Goal: Task Accomplishment & Management: Complete application form

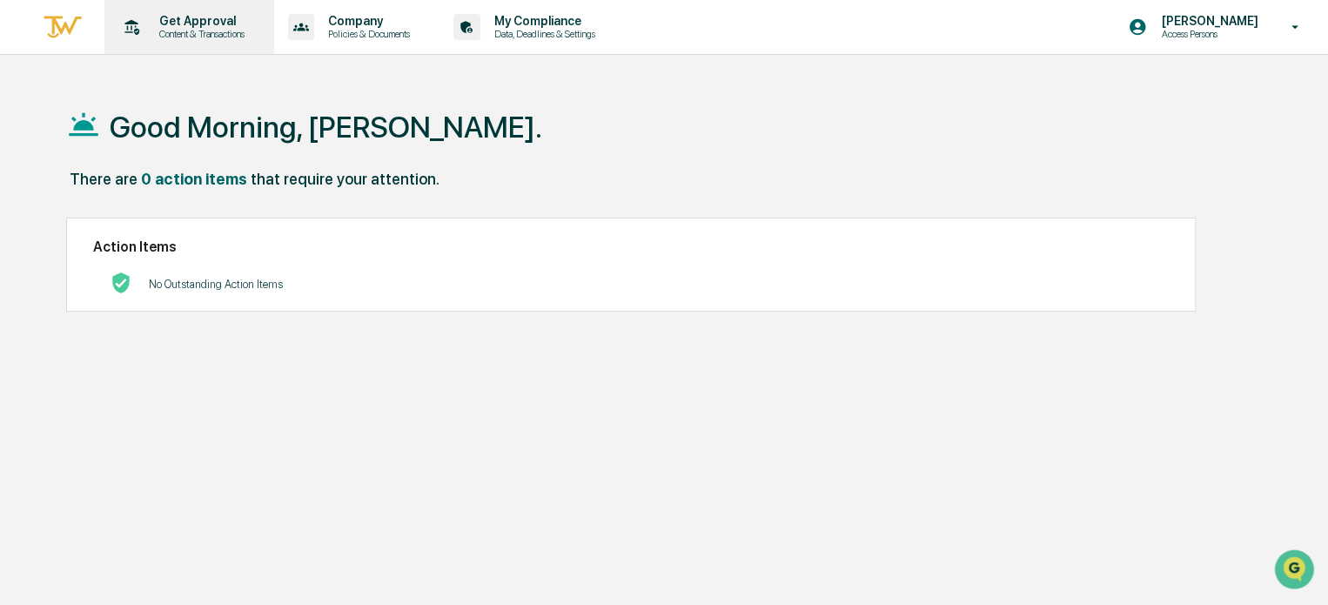
click at [194, 35] on p "Content & Transactions" at bounding box center [199, 34] width 108 height 12
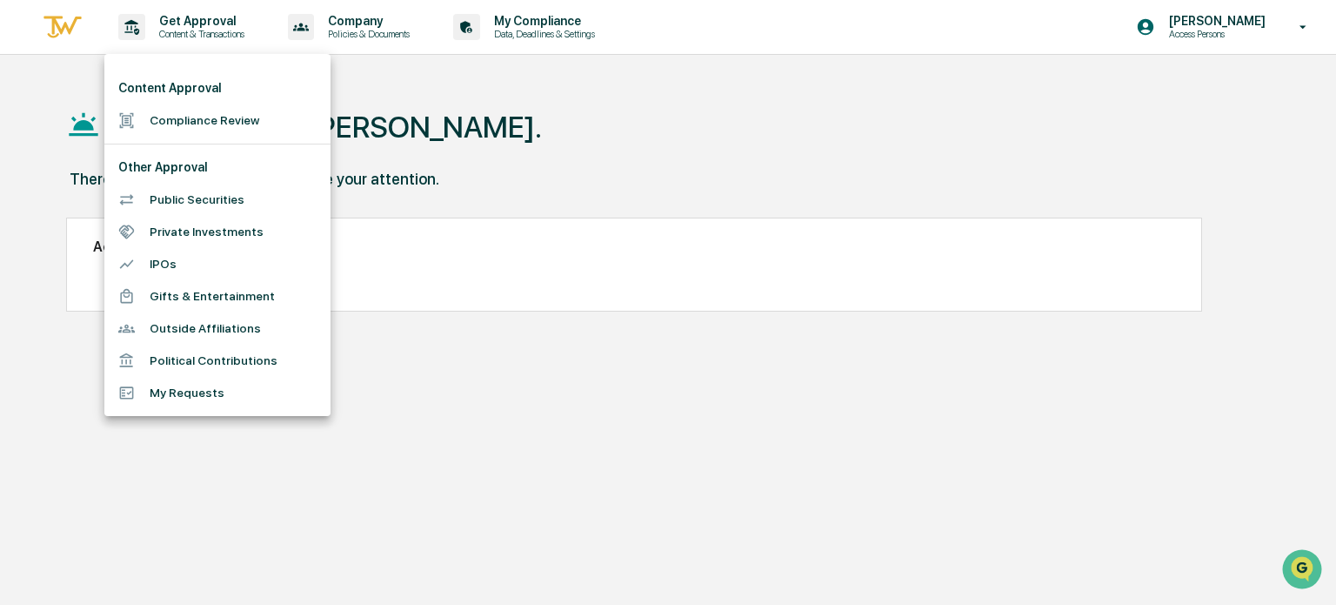
click at [201, 123] on li "Compliance Review" at bounding box center [217, 120] width 226 height 32
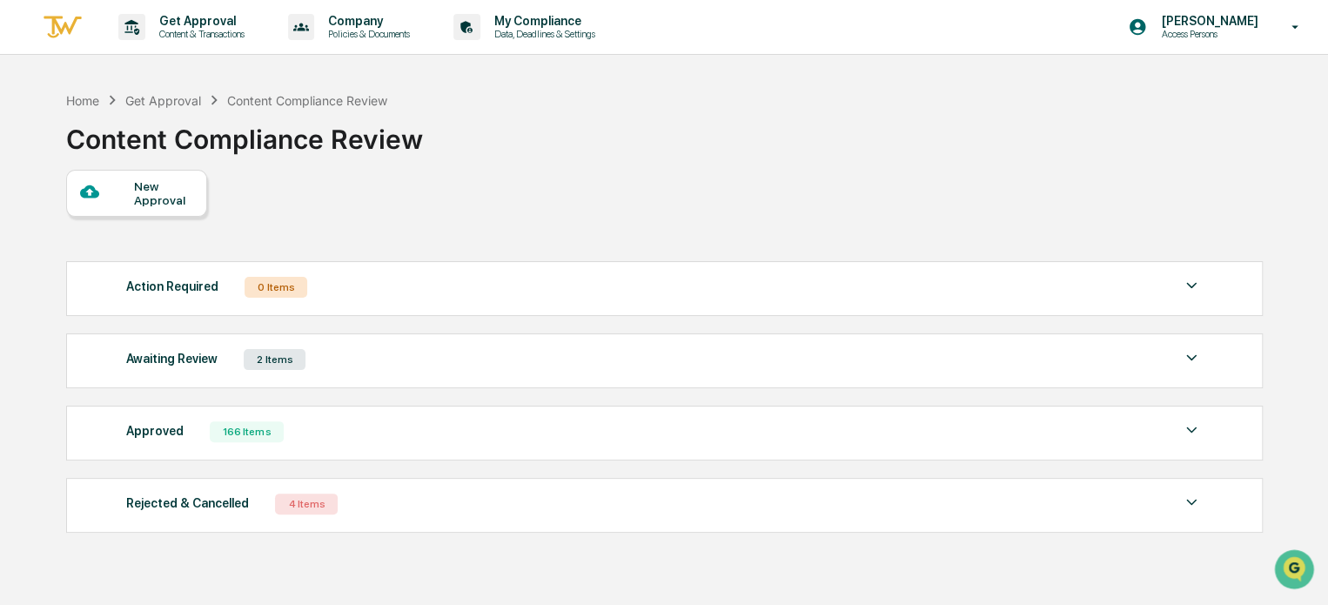
click at [144, 211] on div "New Approval" at bounding box center [136, 193] width 141 height 47
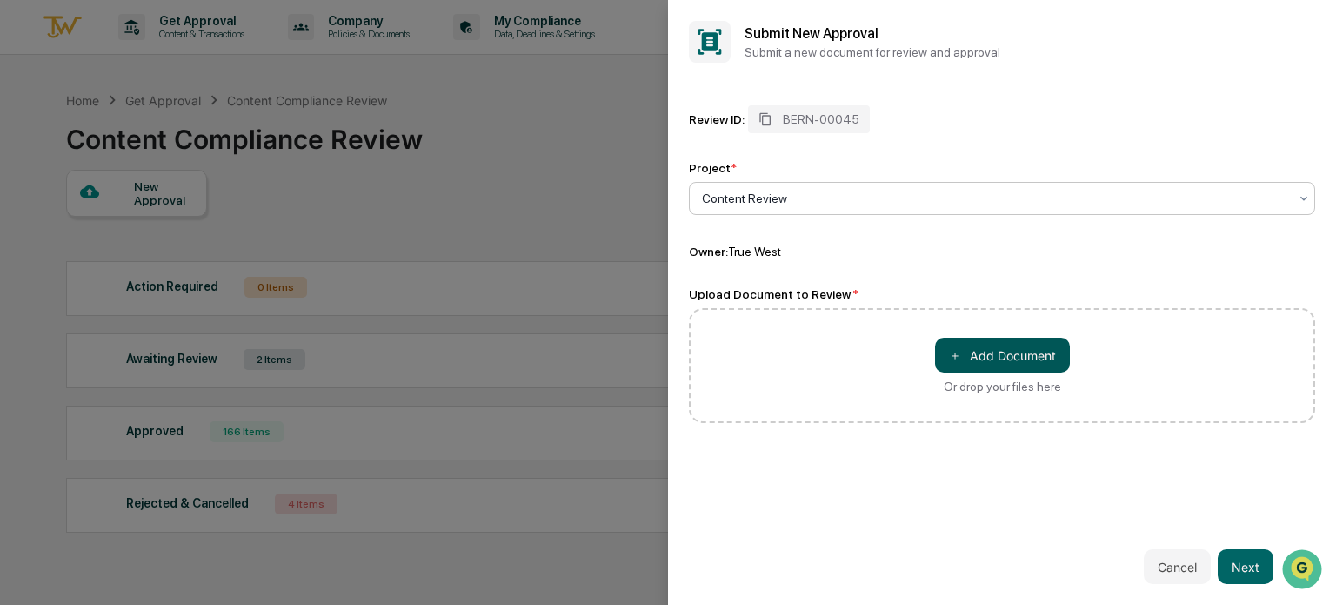
click at [1028, 356] on button "＋ Add Document" at bounding box center [1002, 355] width 135 height 35
click at [994, 356] on button "＋ Add Document" at bounding box center [1002, 355] width 135 height 35
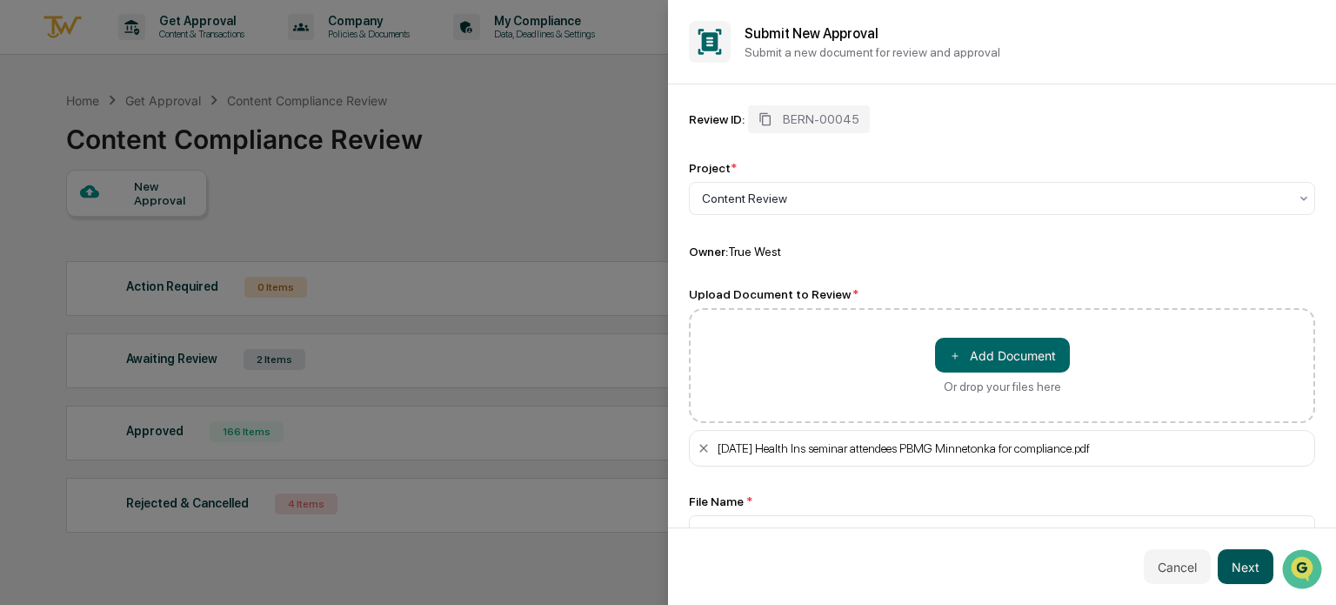
click at [1249, 563] on button "Next" at bounding box center [1246, 566] width 56 height 35
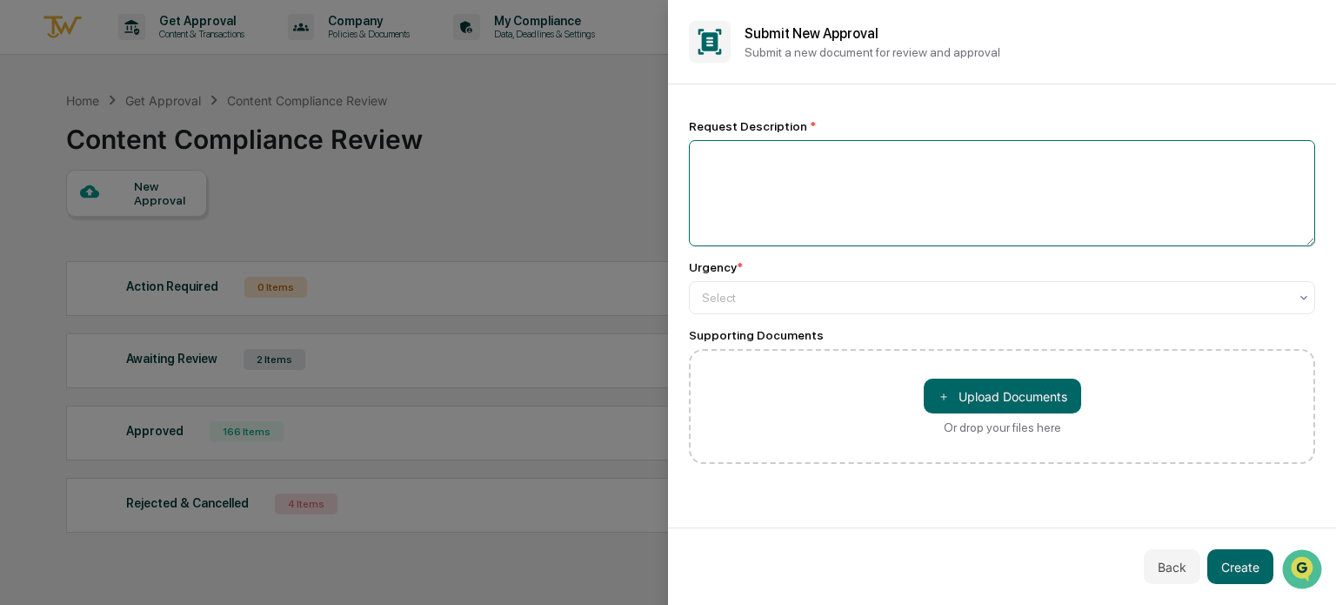
click at [776, 187] on textarea at bounding box center [1002, 193] width 626 height 106
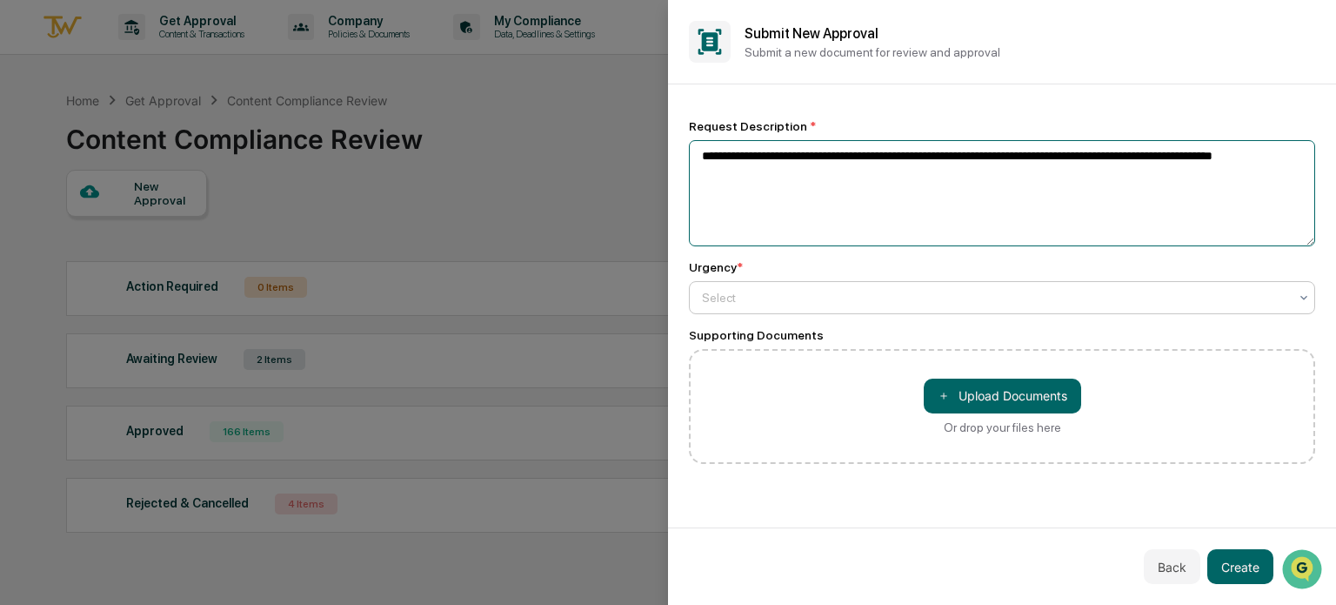
type textarea "**********"
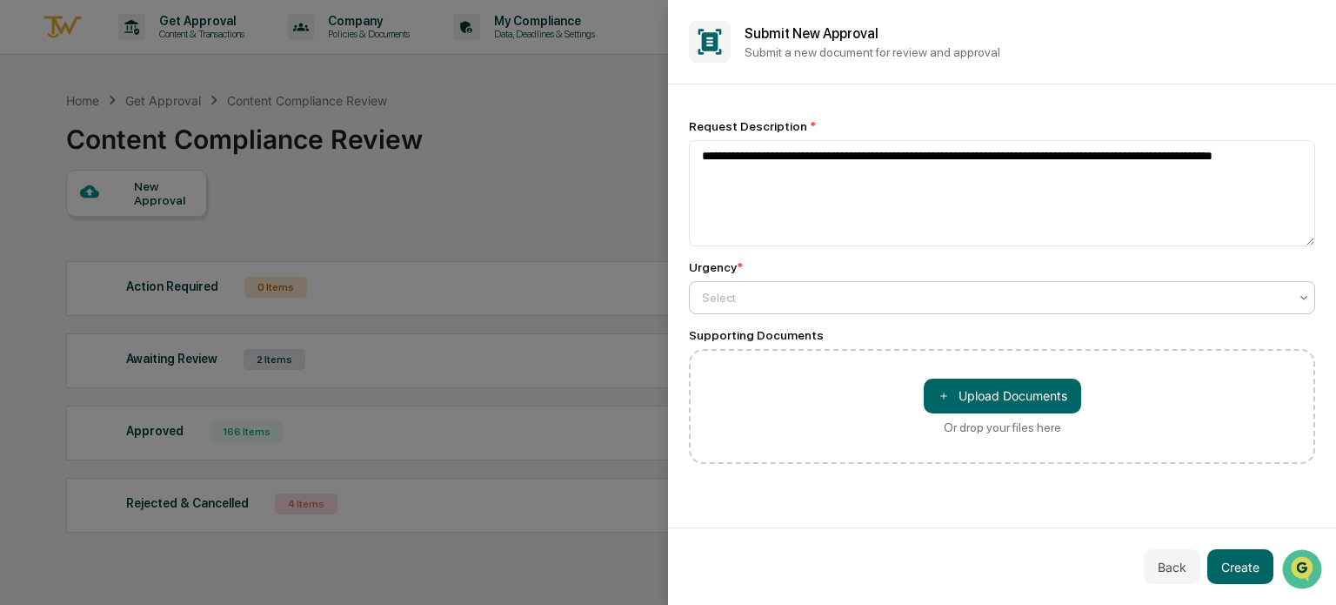
click at [725, 305] on div at bounding box center [995, 297] width 586 height 17
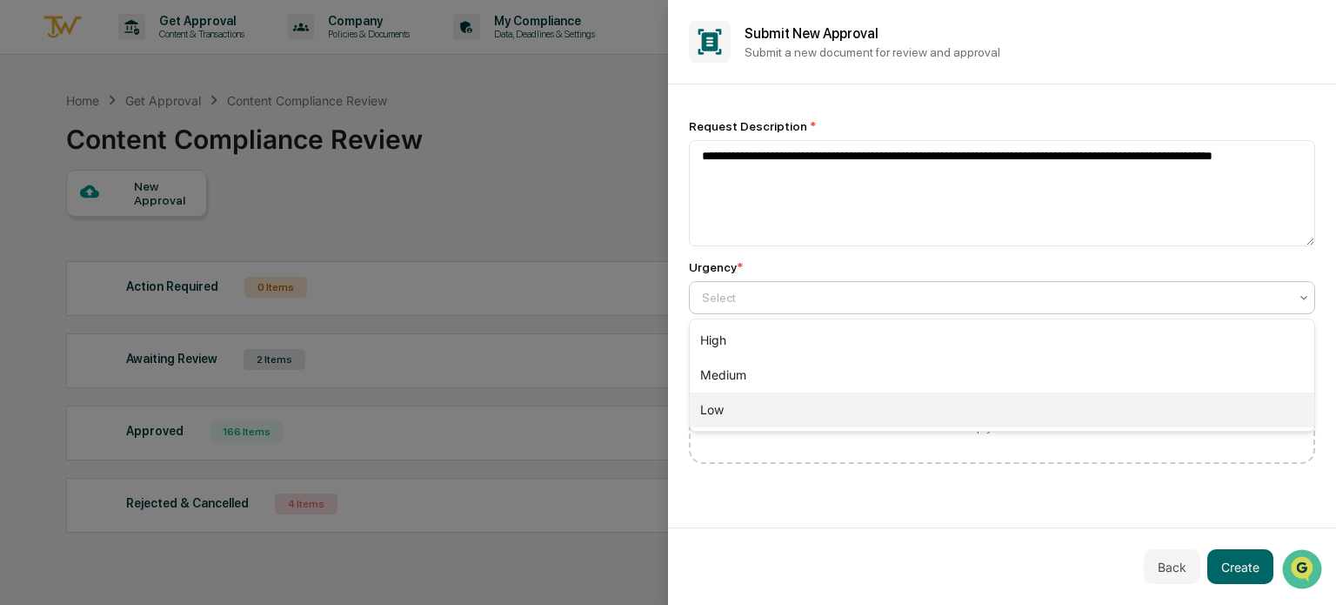
click at [728, 411] on div "Low" at bounding box center [1002, 409] width 625 height 35
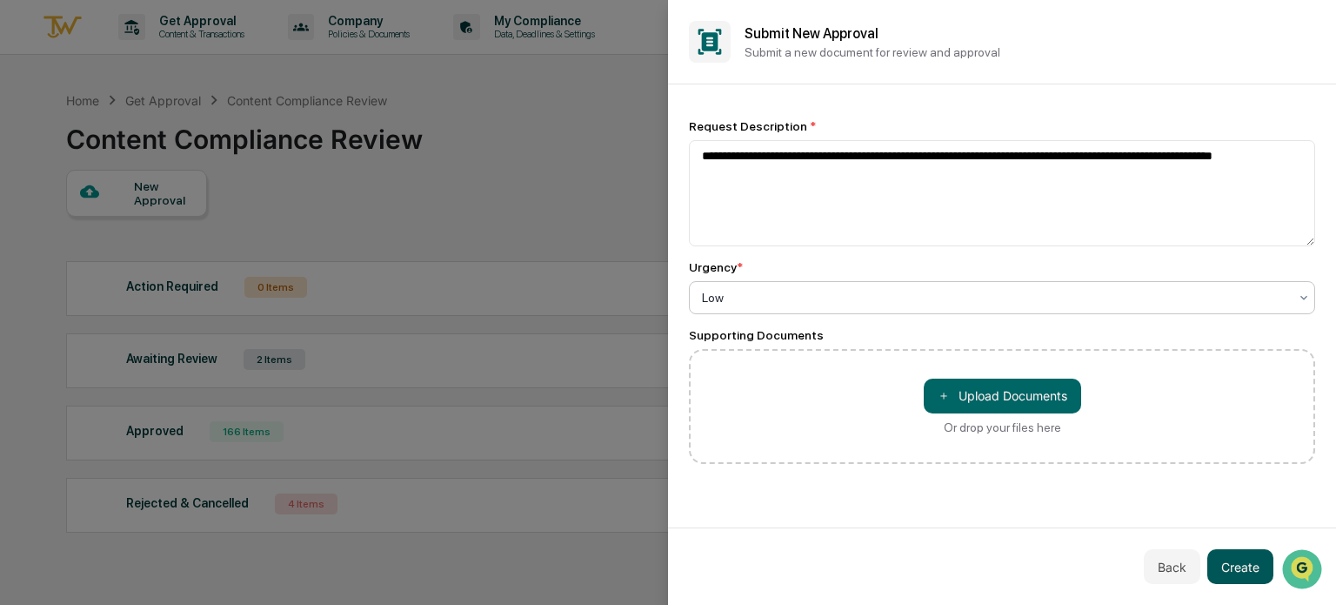
click at [1240, 559] on button "Create" at bounding box center [1241, 566] width 66 height 35
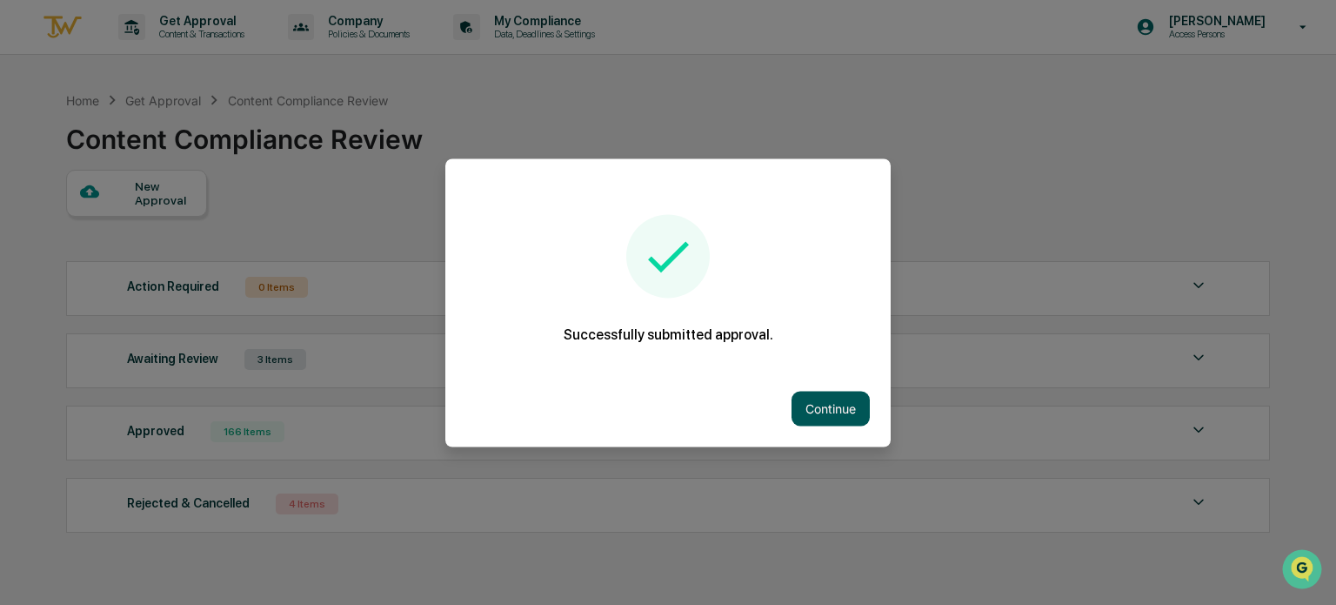
click at [841, 411] on button "Continue" at bounding box center [831, 408] width 78 height 35
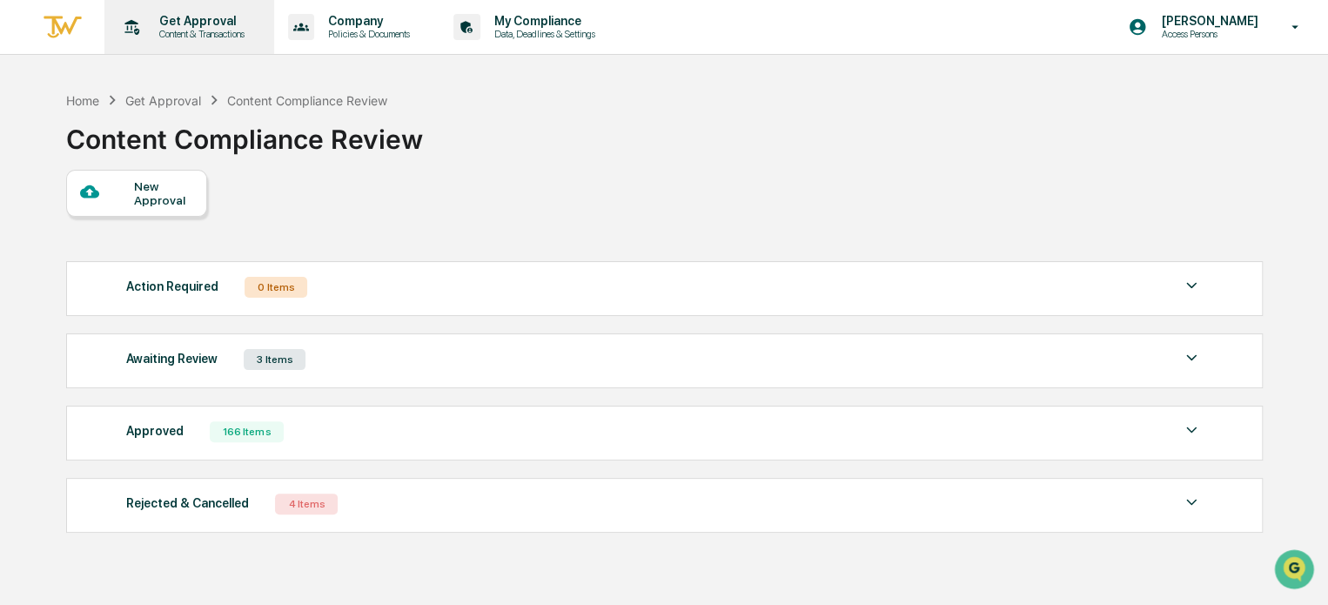
click at [164, 30] on p "Content & Transactions" at bounding box center [199, 34] width 108 height 12
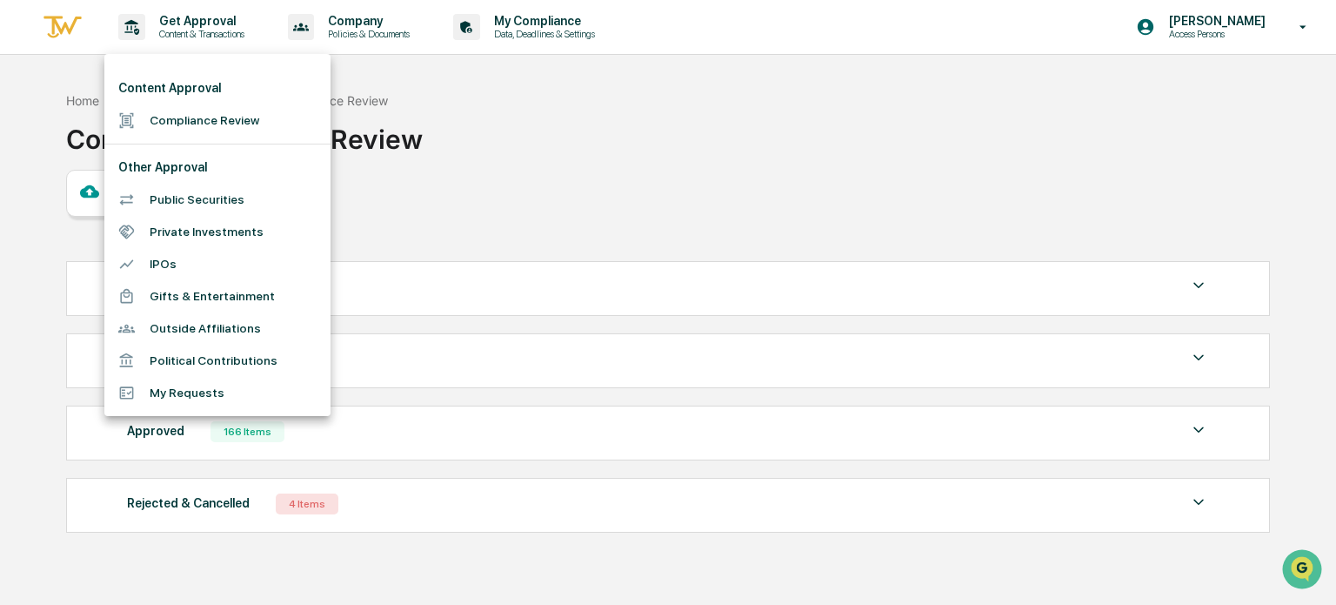
click at [494, 224] on div at bounding box center [668, 302] width 1336 height 605
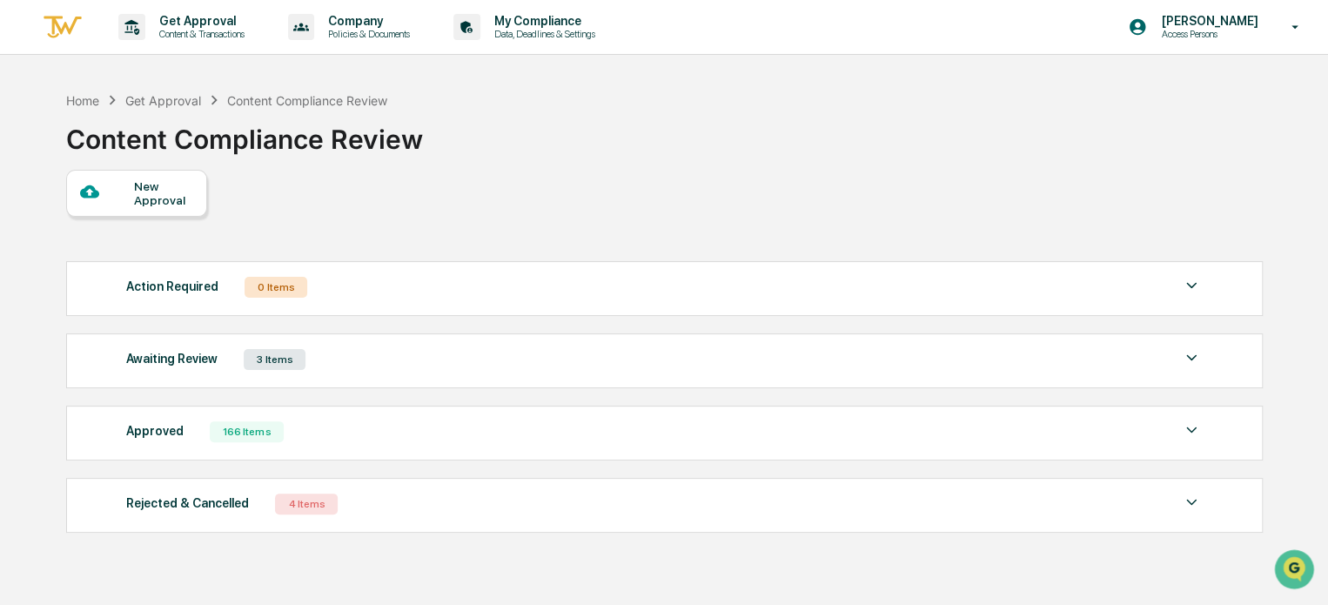
click at [171, 372] on div "Awaiting Review 3 Items" at bounding box center [663, 359] width 1075 height 24
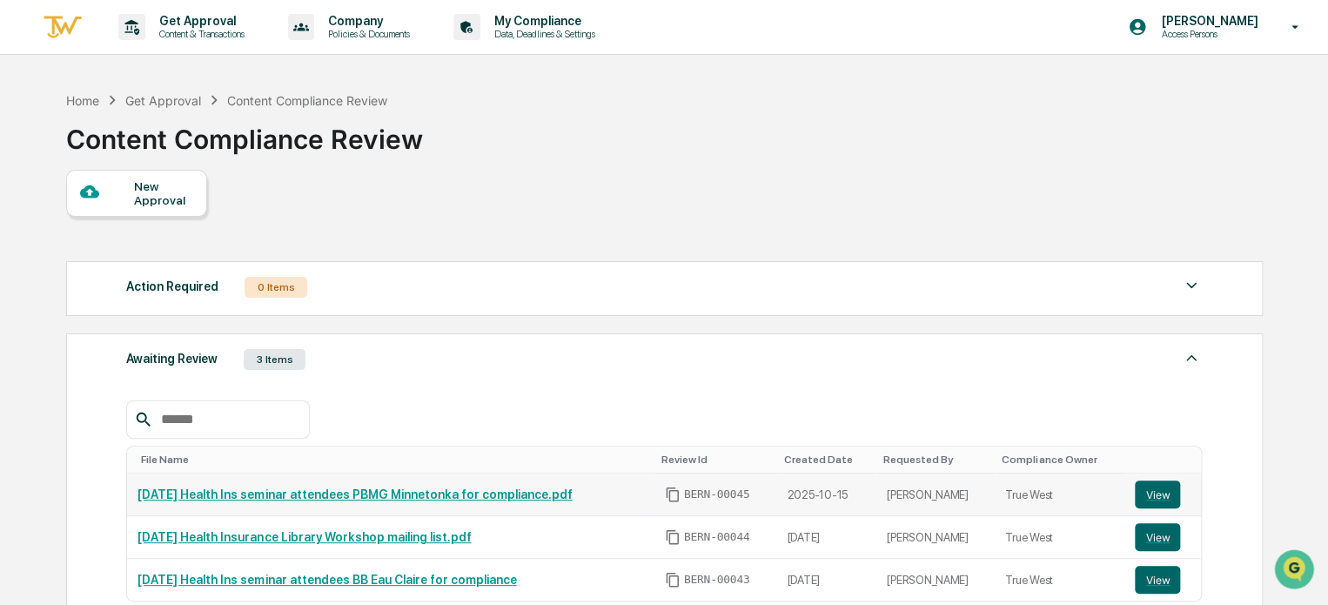
drag, startPoint x: 598, startPoint y: 502, endPoint x: 139, endPoint y: 508, distance: 458.6
click at [139, 508] on td "[DATE] Health Ins seminar attendees PBMG Minnetonka for compliance.pdf" at bounding box center [390, 494] width 526 height 43
copy link "[DATE] Health Ins seminar attendees PBMG Minnetonka for compliance.pdf"
